Goal: Register for event/course

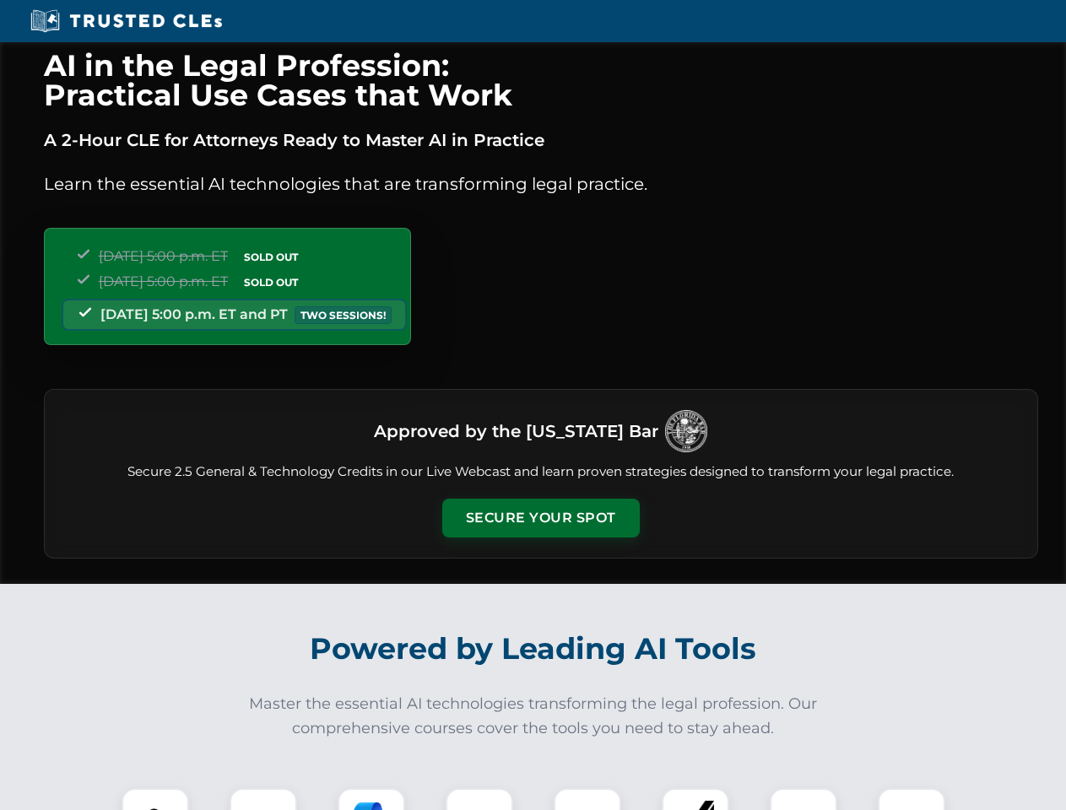
click at [540, 518] on button "Secure Your Spot" at bounding box center [540, 518] width 197 height 39
click at [155, 799] on img at bounding box center [155, 821] width 49 height 49
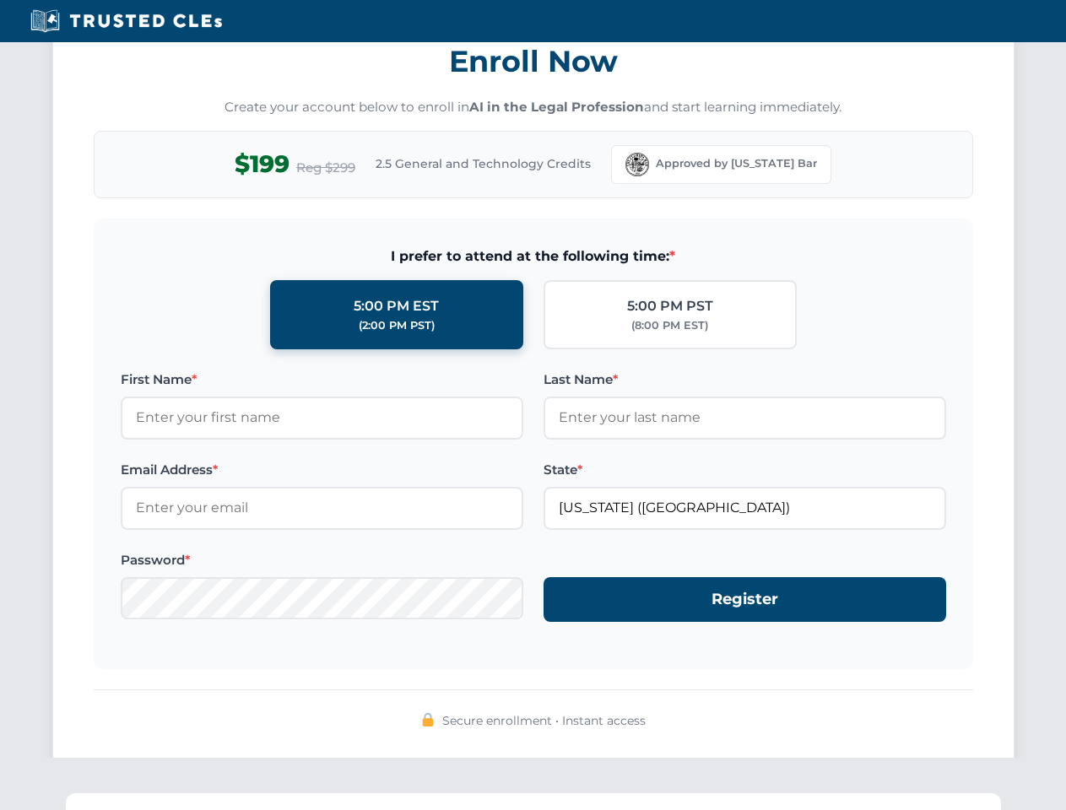
scroll to position [1656, 0]
